Goal: Task Accomplishment & Management: Use online tool/utility

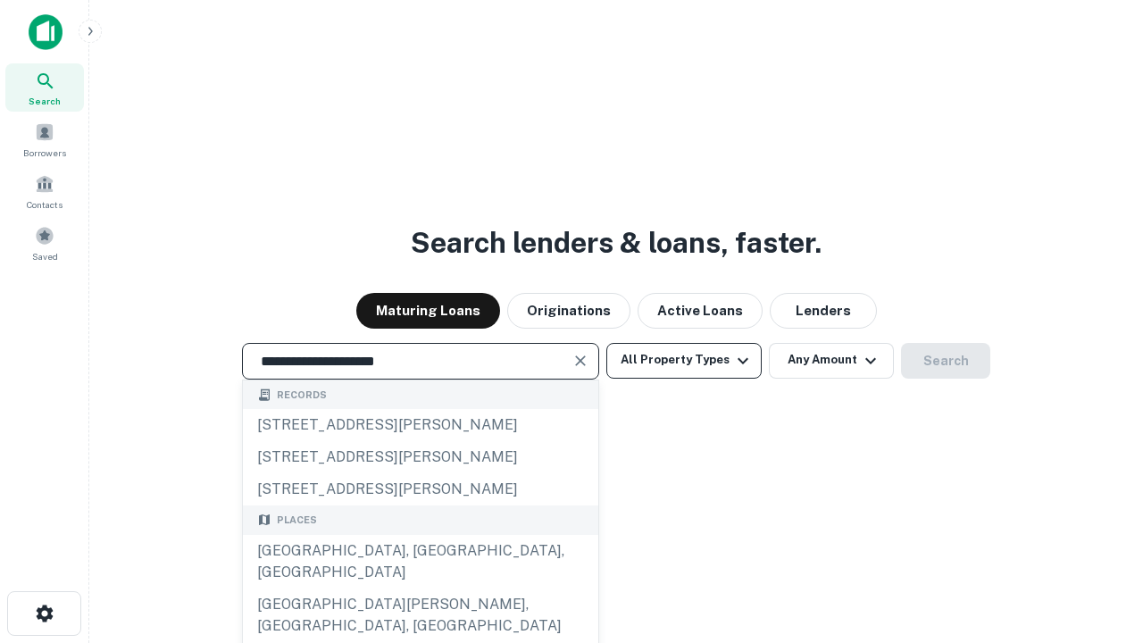
type input "**********"
click at [684, 360] on button "All Property Types" at bounding box center [683, 361] width 155 height 36
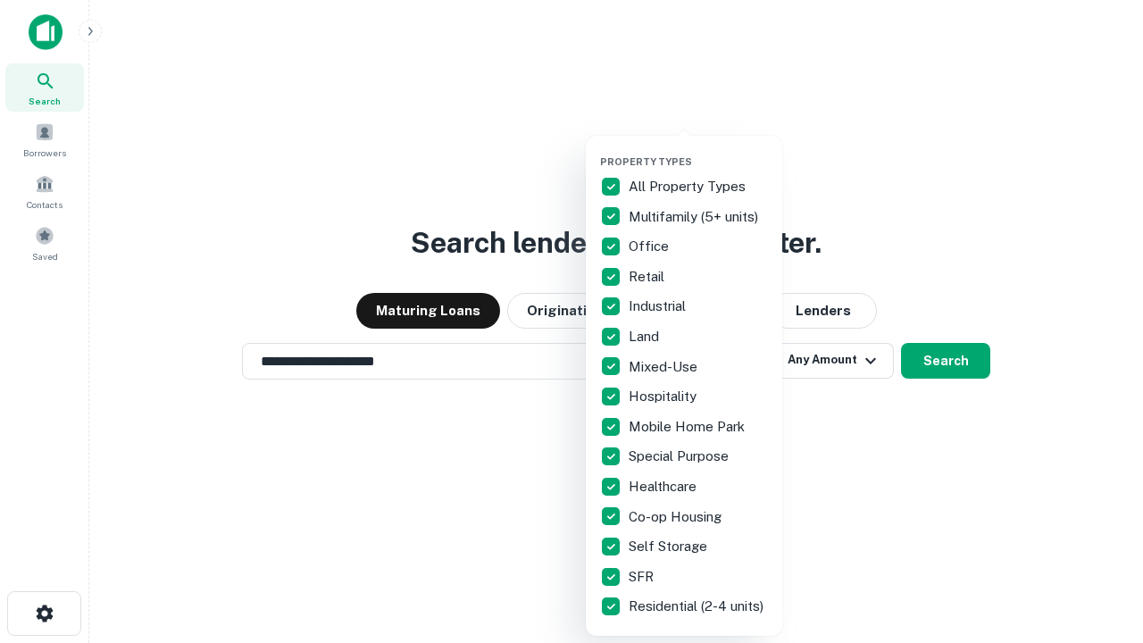
click at [698, 150] on button "button" at bounding box center [698, 150] width 196 height 1
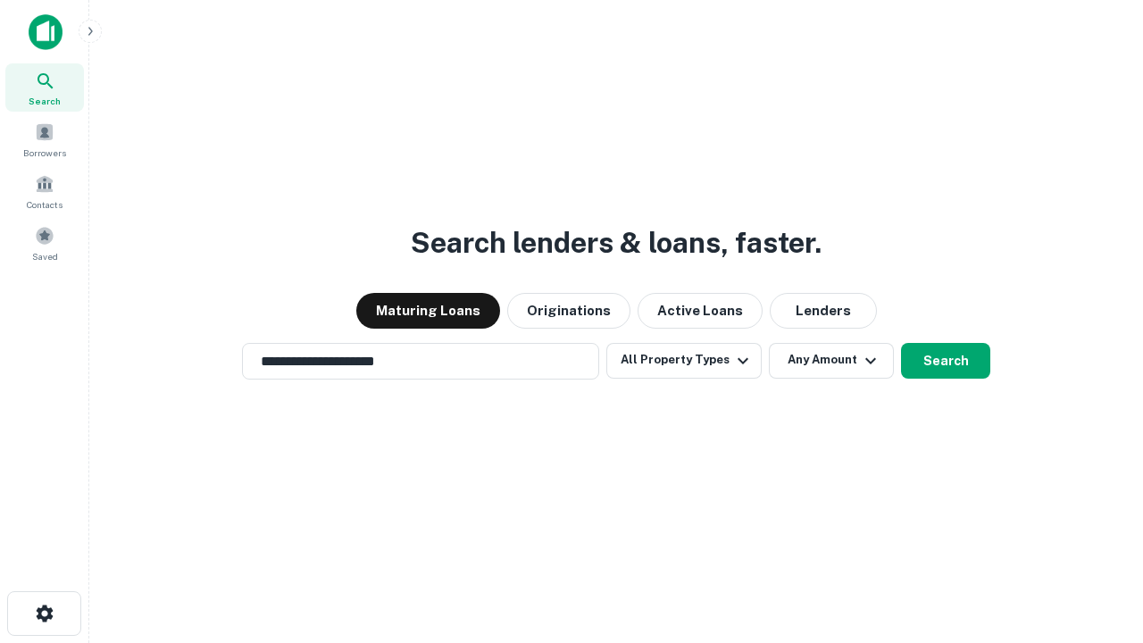
scroll to position [28, 0]
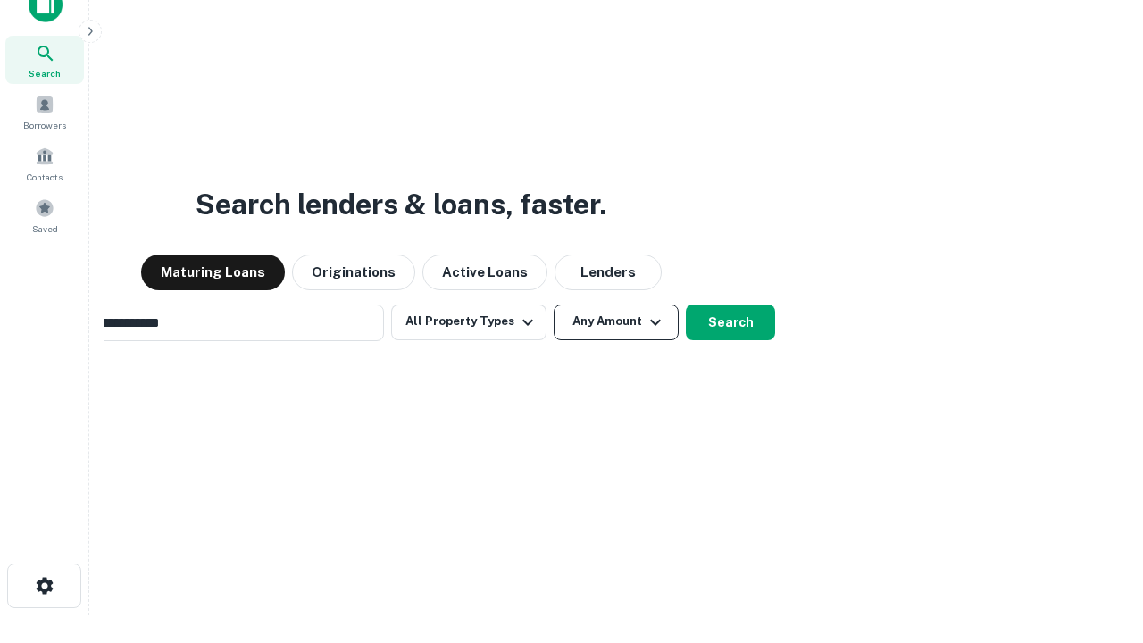
click at [554, 305] on button "Any Amount" at bounding box center [616, 323] width 125 height 36
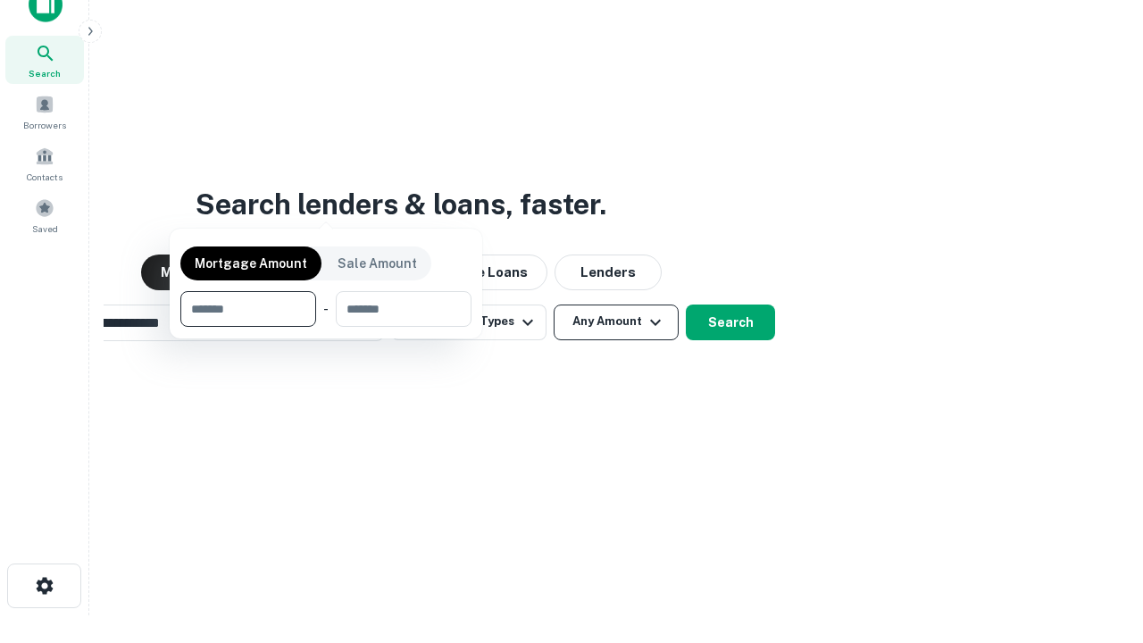
scroll to position [29, 0]
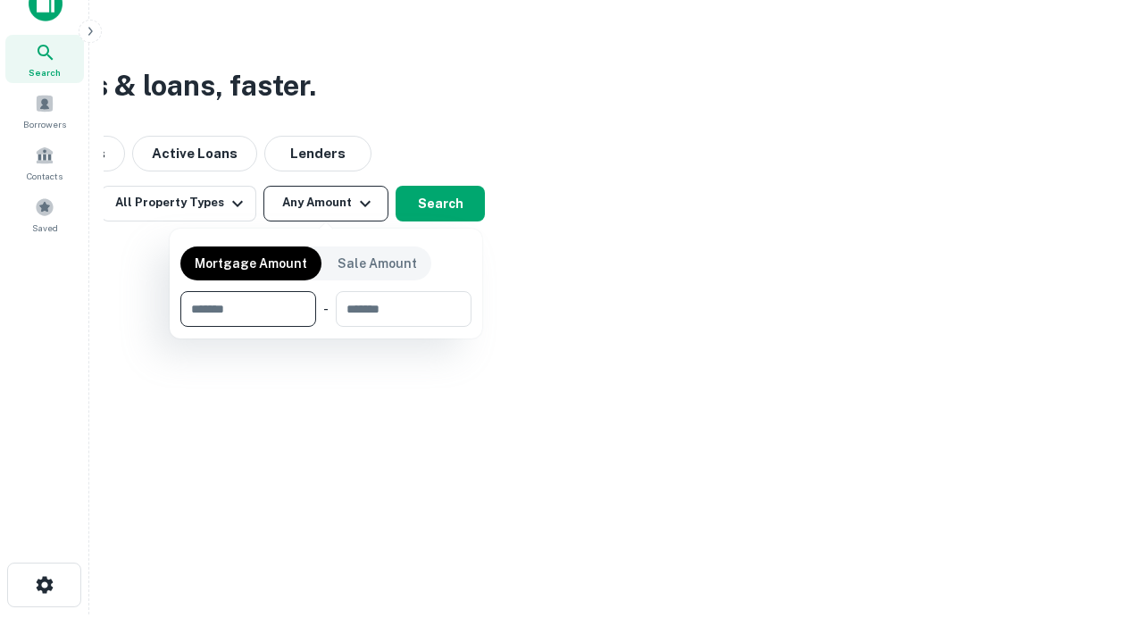
type input "*******"
click at [326, 327] on button "button" at bounding box center [325, 327] width 291 height 1
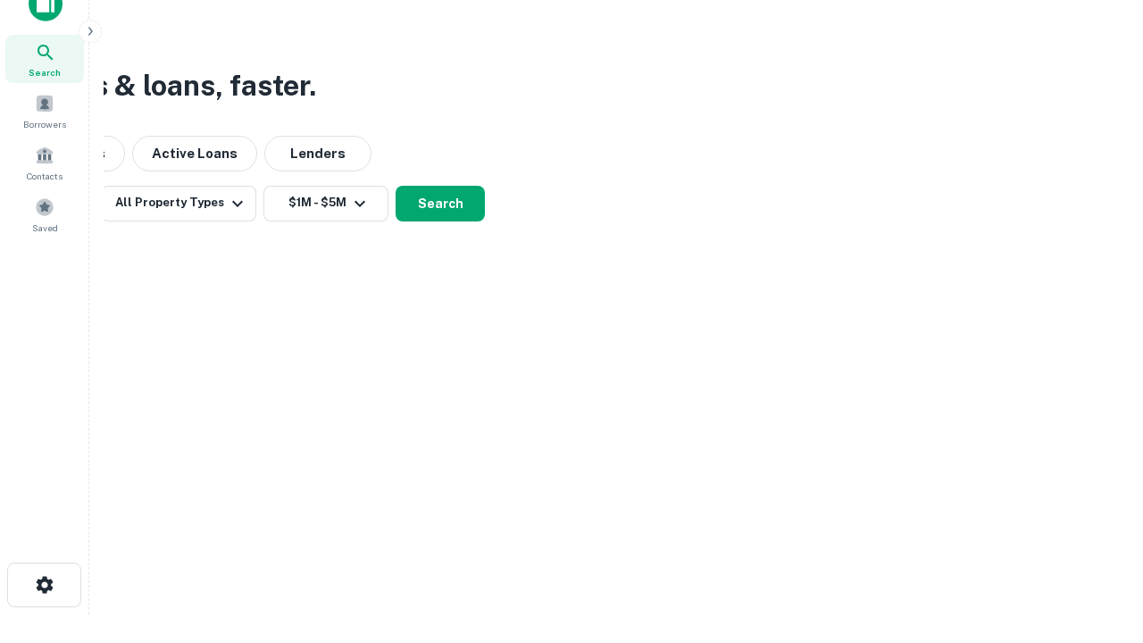
scroll to position [0, 0]
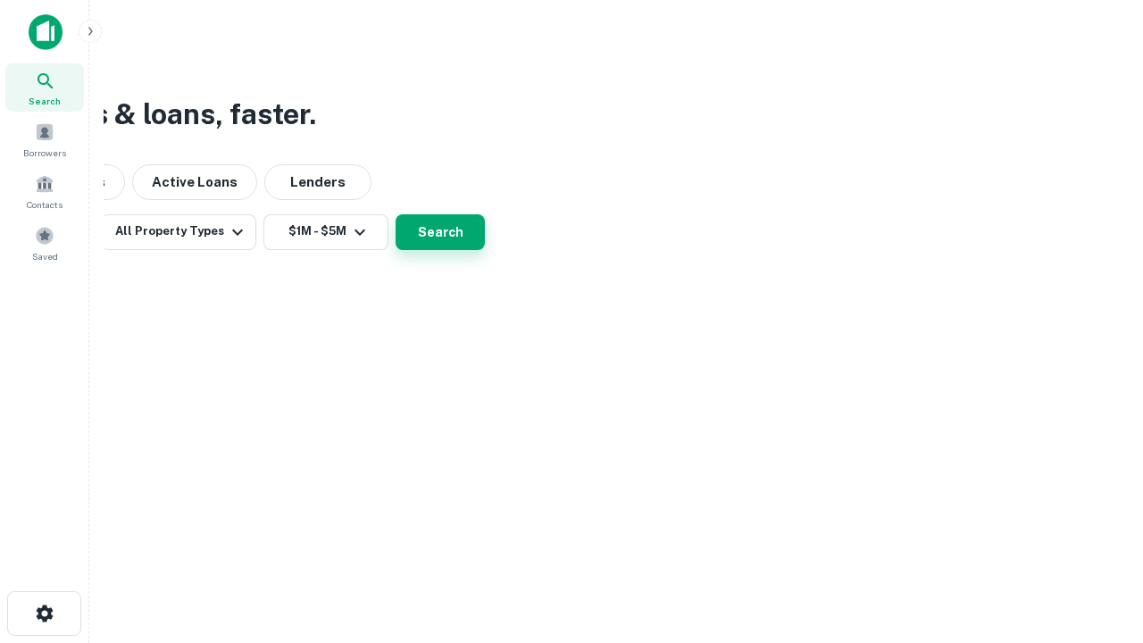
click at [485, 250] on button "Search" at bounding box center [440, 232] width 89 height 36
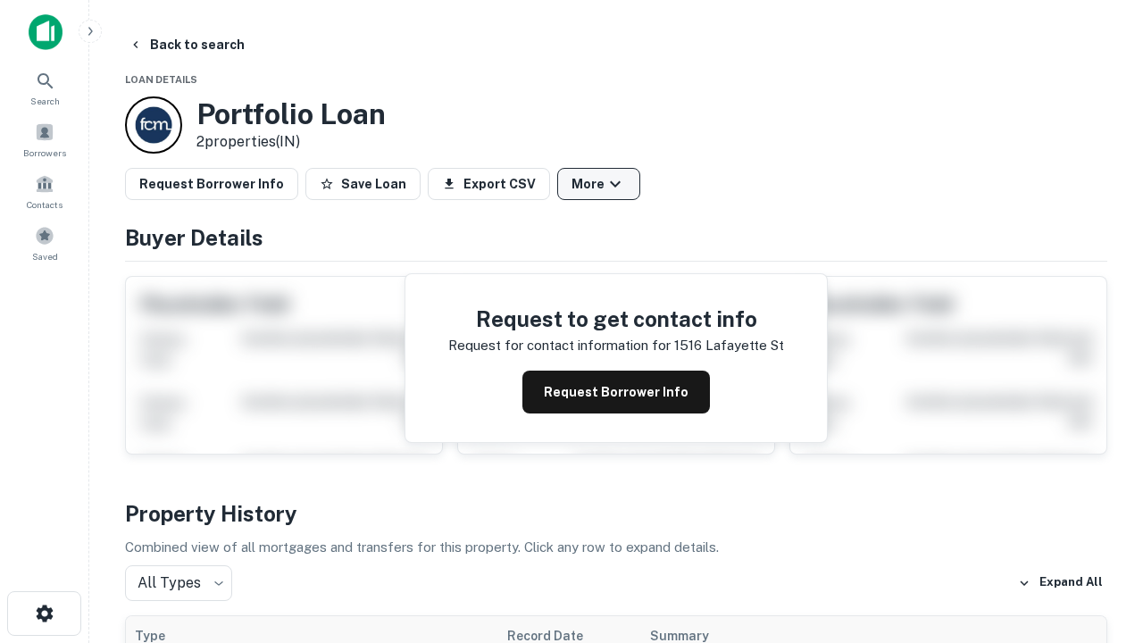
click at [598, 184] on button "More" at bounding box center [598, 184] width 83 height 32
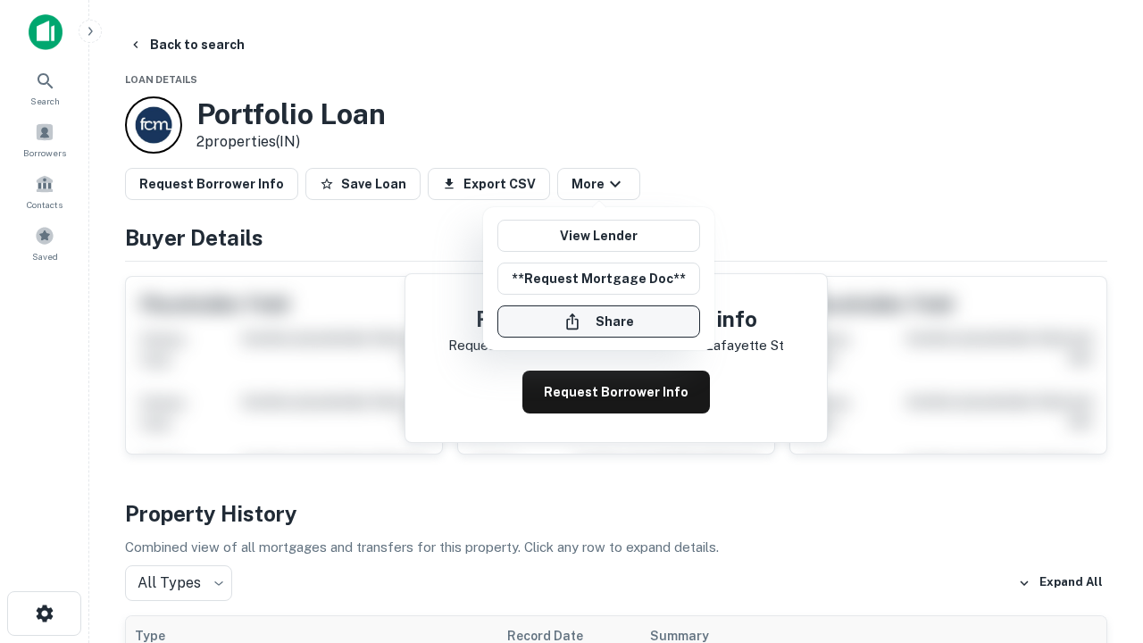
click at [598, 322] on button "Share" at bounding box center [598, 321] width 203 height 32
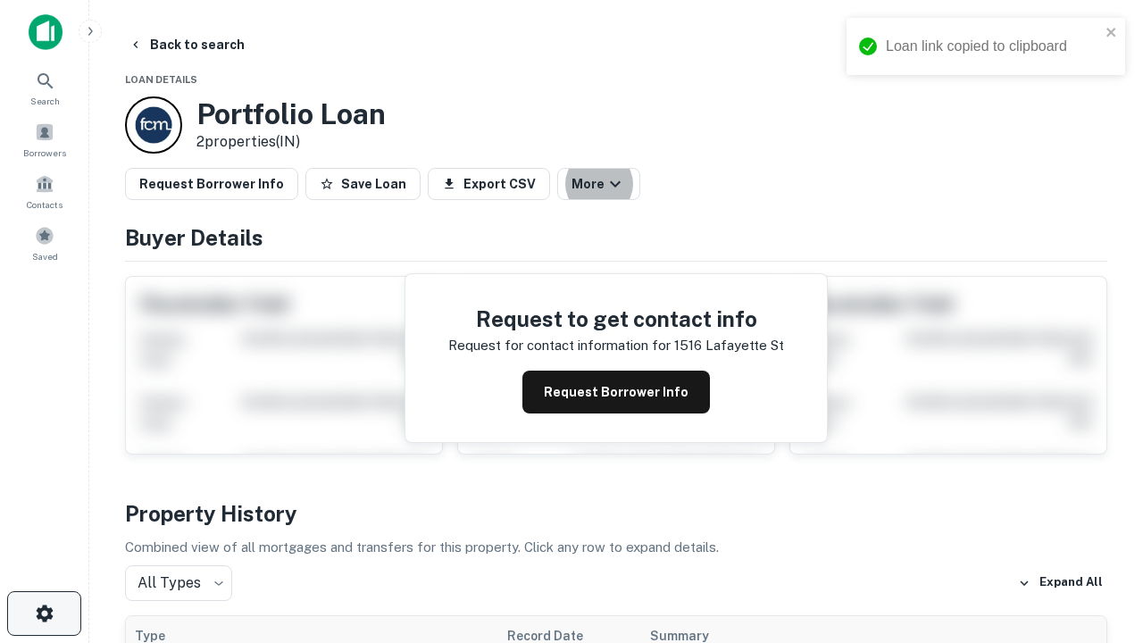
click at [44, 614] on icon "button" at bounding box center [44, 613] width 21 height 21
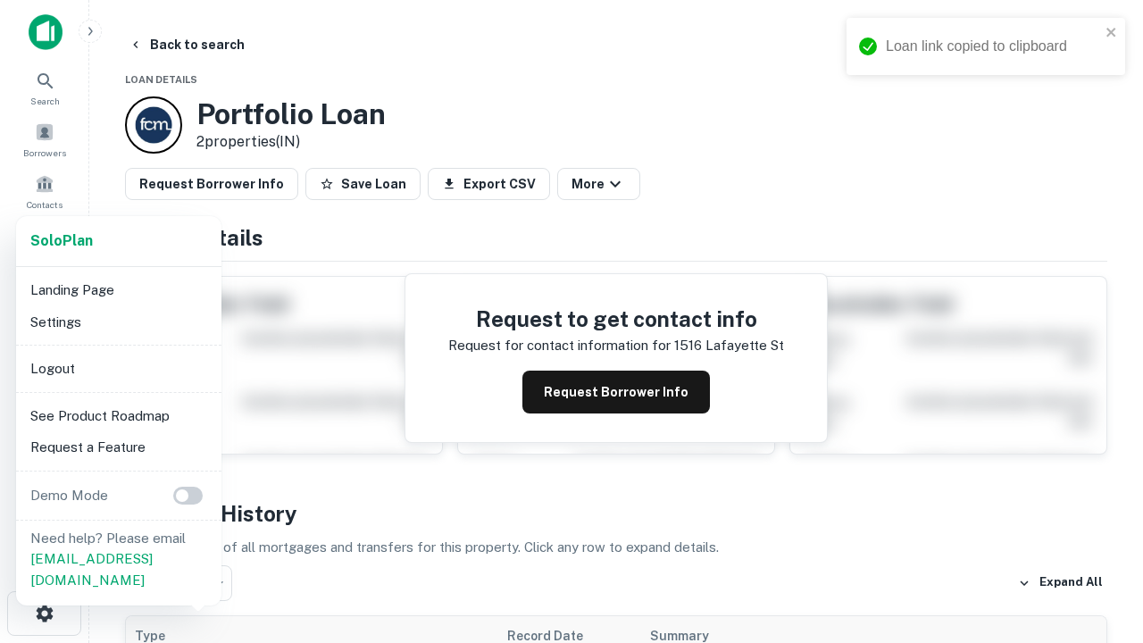
click at [118, 368] on li "Logout" at bounding box center [118, 369] width 191 height 32
